Goal: Information Seeking & Learning: Stay updated

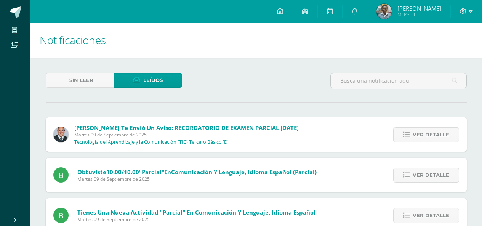
scroll to position [892, 0]
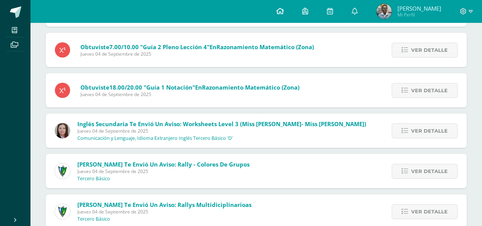
click at [292, 6] on link at bounding box center [280, 11] width 26 height 23
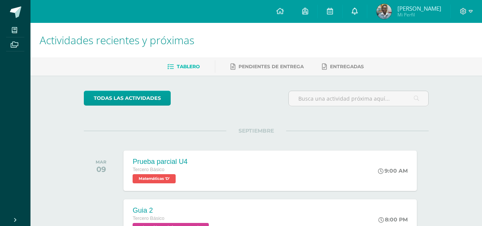
click at [367, 6] on link at bounding box center [354, 11] width 24 height 23
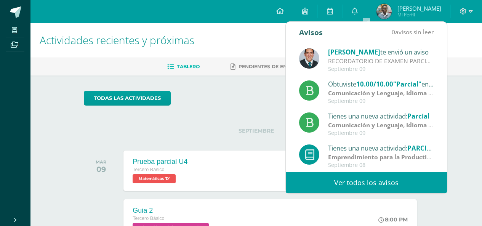
click at [340, 172] on div "Tienes una nueva actividad: GUÍA NO.4 Emprendimiento para la Productividad | Zo…" at bounding box center [366, 187] width 161 height 32
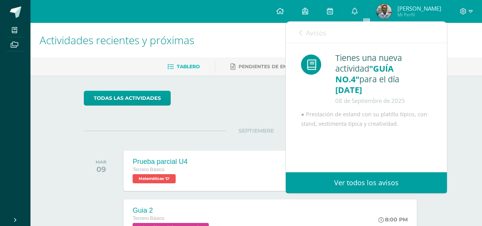
click at [336, 174] on link "Ver todos los avisos" at bounding box center [366, 182] width 161 height 21
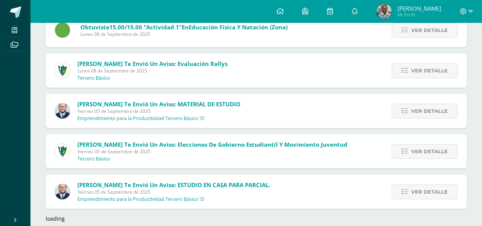
scroll to position [721, 0]
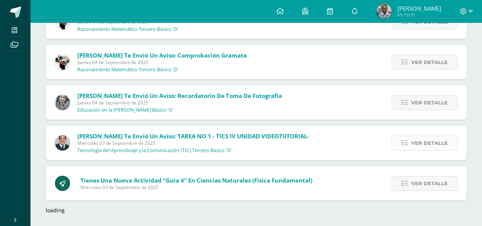
click at [395, 137] on link "Ver detalle" at bounding box center [424, 143] width 66 height 15
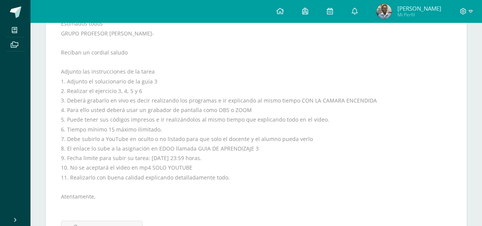
scroll to position [1281, 0]
